Goal: Check status: Check status

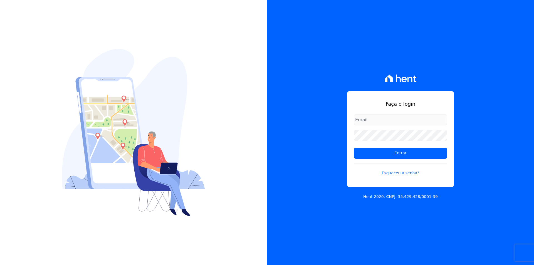
click at [407, 121] on input "email" at bounding box center [400, 119] width 93 height 11
click at [279, 92] on div "Faça o login Entrar Esqueceu a senha? Hent 2020. CNPJ: 35.429.428/0001-39" at bounding box center [400, 132] width 267 height 265
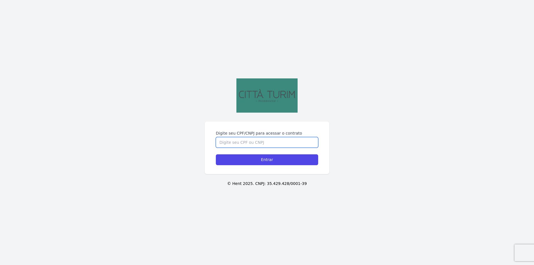
click at [255, 140] on input "Digite seu CPF/CNPJ para acessar o contrato" at bounding box center [267, 142] width 102 height 11
type input "04457794031"
click at [261, 166] on div "Digite seu CPF/CNPJ para acessar o contrato 04457794031 Entrar" at bounding box center [267, 148] width 125 height 53
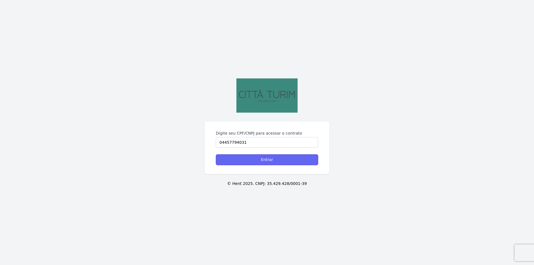
click at [263, 164] on input "Entrar" at bounding box center [267, 159] width 102 height 11
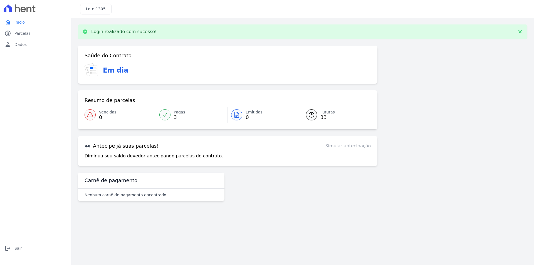
click at [321, 113] on span "Futuras" at bounding box center [327, 112] width 14 height 6
click at [182, 115] on div "Pagas 3" at bounding box center [179, 114] width 11 height 11
click at [324, 115] on span "33" at bounding box center [327, 117] width 14 height 4
click at [316, 115] on div at bounding box center [311, 114] width 11 height 11
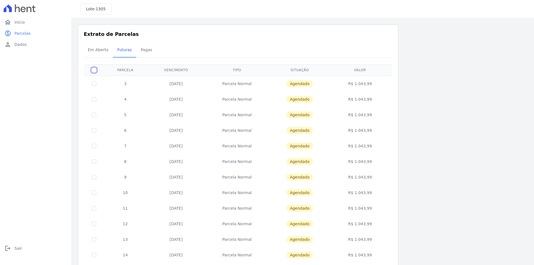
click at [92, 70] on input "checkbox" at bounding box center [94, 70] width 4 height 4
checkbox input "true"
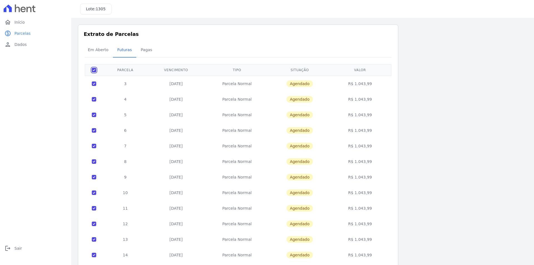
checkbox input "true"
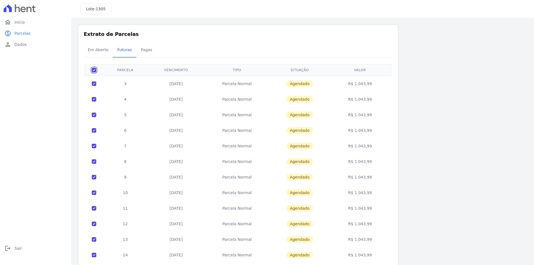
checkbox input "true"
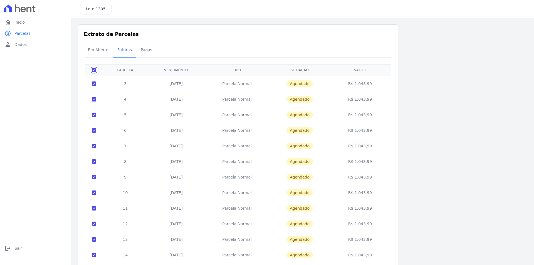
checkbox input "true"
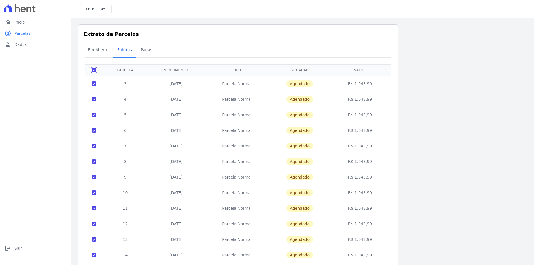
checkbox input "true"
click at [92, 70] on input "checkbox" at bounding box center [94, 70] width 4 height 4
checkbox input "false"
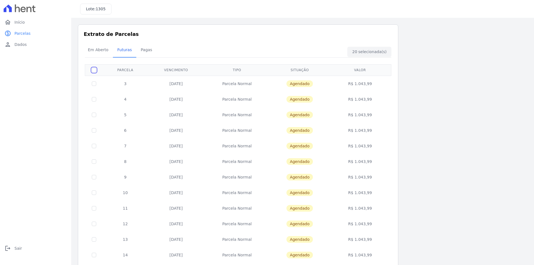
checkbox input "false"
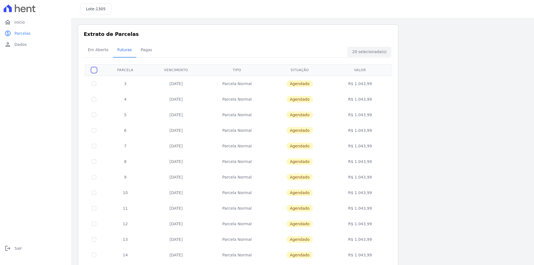
checkbox input "false"
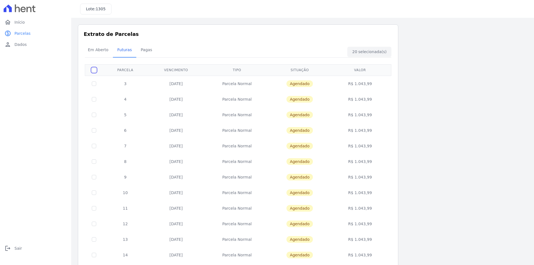
checkbox input "false"
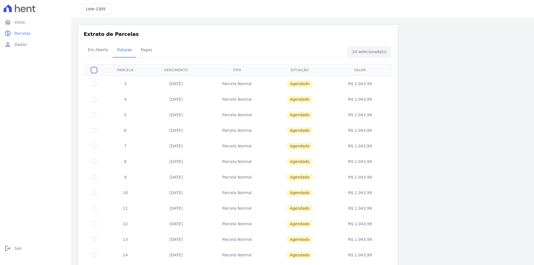
checkbox input "false"
drag, startPoint x: 92, startPoint y: 91, endPoint x: 93, endPoint y: 86, distance: 4.9
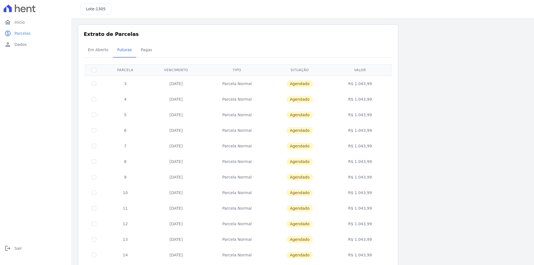
click at [92, 90] on td at bounding box center [94, 84] width 18 height 16
click at [94, 85] on input "checkbox" at bounding box center [94, 83] width 4 height 4
checkbox input "true"
click at [93, 83] on input "checkbox" at bounding box center [94, 83] width 4 height 4
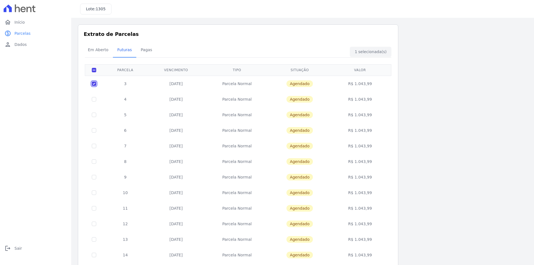
checkbox input "false"
click at [102, 53] on span "Em Aberto" at bounding box center [98, 49] width 27 height 11
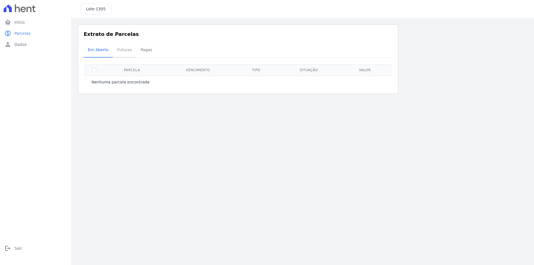
click at [115, 52] on span "Futuras" at bounding box center [124, 49] width 21 height 11
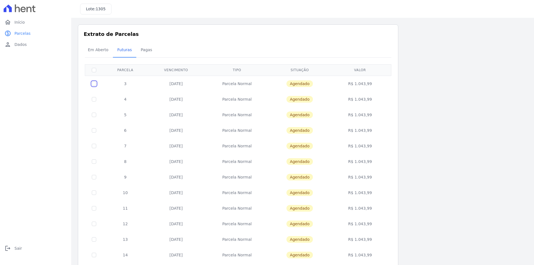
click at [92, 84] on input "checkbox" at bounding box center [94, 83] width 4 height 4
checkbox input "true"
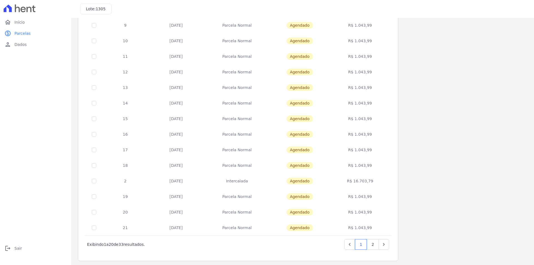
scroll to position [155, 0]
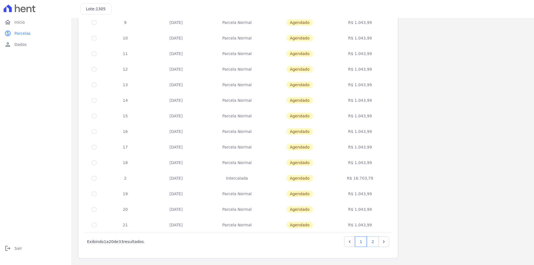
click at [371, 242] on link "2" at bounding box center [373, 241] width 12 height 11
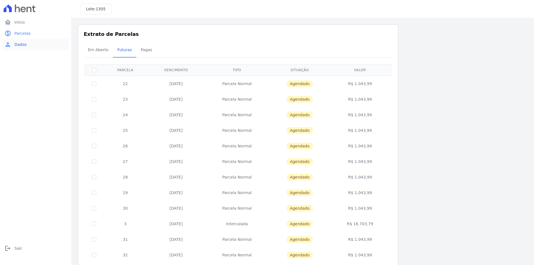
click at [29, 44] on link "person Dados" at bounding box center [35, 44] width 67 height 11
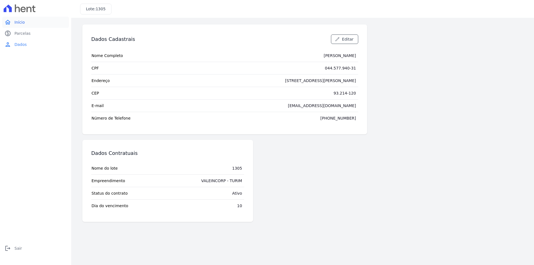
click at [24, 21] on link "home Início" at bounding box center [35, 22] width 67 height 11
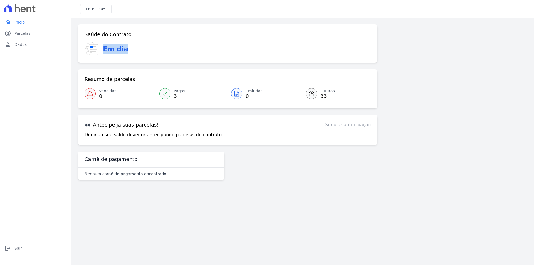
drag, startPoint x: 115, startPoint y: 50, endPoint x: 98, endPoint y: 50, distance: 17.5
click at [98, 50] on div "Em dia" at bounding box center [228, 49] width 286 height 14
click at [139, 52] on div "Em dia" at bounding box center [228, 49] width 286 height 14
click at [356, 126] on link "Simular antecipação" at bounding box center [348, 125] width 46 height 7
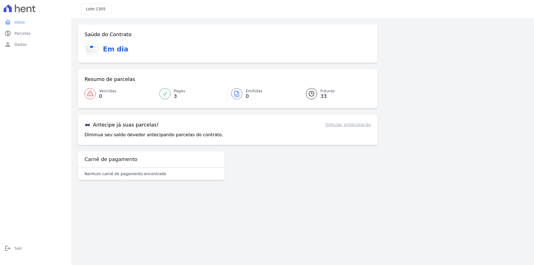
drag, startPoint x: 91, startPoint y: 135, endPoint x: 226, endPoint y: 127, distance: 134.9
click at [226, 127] on div "Antecipe já suas parcelas! Simular antecipação Diminua seu saldo devedor anteci…" at bounding box center [228, 130] width 300 height 30
click at [350, 125] on link "Simular antecipação" at bounding box center [348, 125] width 46 height 7
click at [278, 132] on div "Diminua seu saldo devedor antecipando parcelas do contrato. Simular antecipação" at bounding box center [228, 135] width 286 height 7
